Goal: Find specific page/section: Find specific page/section

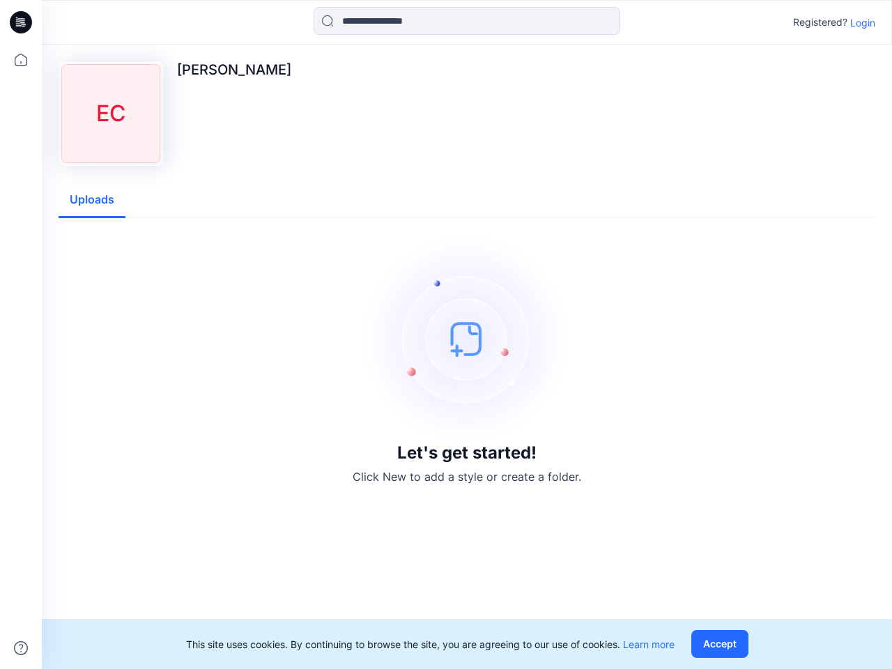
click at [446, 334] on img at bounding box center [466, 338] width 209 height 209
click at [22, 22] on icon at bounding box center [23, 22] width 6 height 1
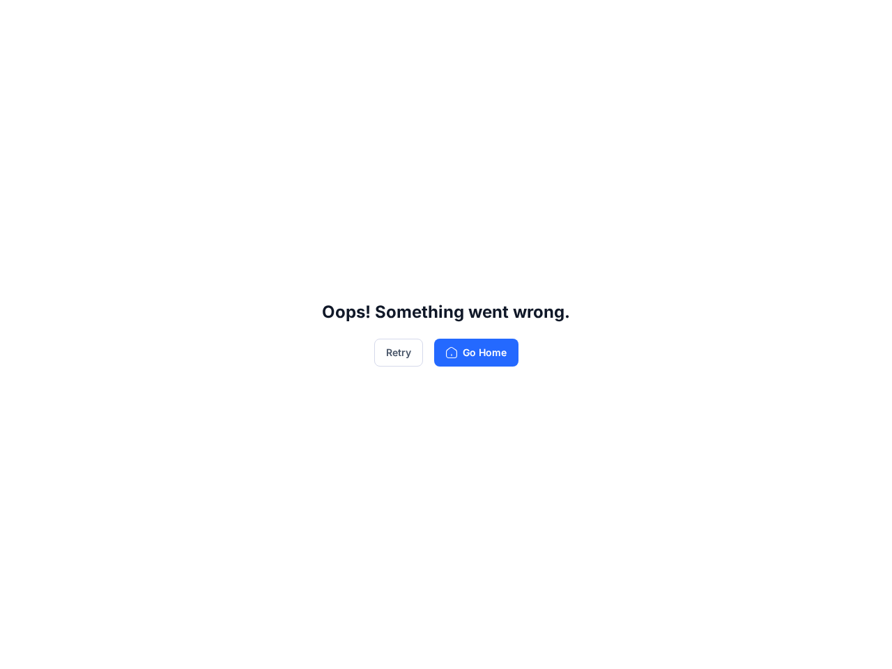
click at [21, 648] on div "Oops! Something went wrong. Retry Go Home" at bounding box center [446, 334] width 892 height 669
click at [467, 21] on div "Oops! Something went wrong. Retry Go Home" at bounding box center [446, 334] width 892 height 669
click at [863, 22] on div "Oops! Something went wrong. Retry Go Home" at bounding box center [446, 334] width 892 height 669
click at [92, 200] on div "Oops! Something went wrong. Retry Go Home" at bounding box center [446, 334] width 892 height 669
click at [722, 644] on div "Oops! Something went wrong. Retry Go Home" at bounding box center [446, 334] width 892 height 669
